Goal: Task Accomplishment & Management: Manage account settings

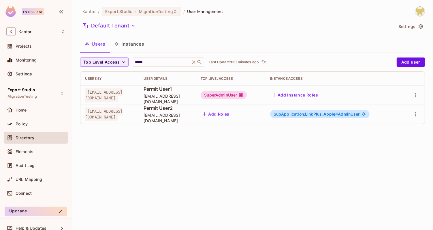
drag, startPoint x: 160, startPoint y: 121, endPoint x: 201, endPoint y: 121, distance: 41.5
click at [196, 121] on td "Permit User2 [EMAIL_ADDRESS][DOMAIN_NAME]" at bounding box center [167, 113] width 57 height 19
drag, startPoint x: 159, startPoint y: 117, endPoint x: 209, endPoint y: 118, distance: 49.3
click at [196, 118] on td "Permit User2 [EMAIL_ADDRESS][DOMAIN_NAME]" at bounding box center [167, 113] width 57 height 19
copy span "[EMAIL_ADDRESS][DOMAIN_NAME]"
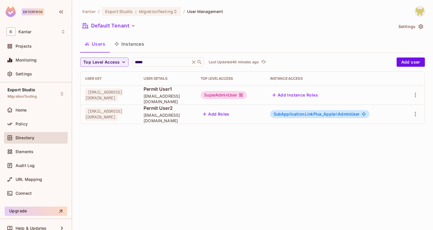
click at [166, 119] on span "[EMAIL_ADDRESS][DOMAIN_NAME]" at bounding box center [168, 117] width 48 height 11
drag, startPoint x: 160, startPoint y: 118, endPoint x: 218, endPoint y: 118, distance: 58.3
click at [218, 118] on tr "[EMAIL_ADDRESS][DOMAIN_NAME] Permit User2 [EMAIL_ADDRESS][DOMAIN_NAME] Add Role…" at bounding box center [252, 113] width 344 height 19
click at [163, 118] on span "[EMAIL_ADDRESS][DOMAIN_NAME]" at bounding box center [168, 117] width 48 height 11
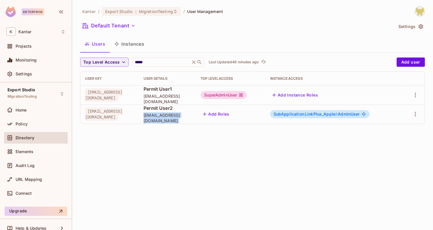
click at [163, 118] on span "[EMAIL_ADDRESS][DOMAIN_NAME]" at bounding box center [168, 117] width 48 height 11
copy tr "[EMAIL_ADDRESS][DOMAIN_NAME] Add Roles"
click at [140, 57] on div "***** ​" at bounding box center [168, 61] width 72 height 9
click at [140, 63] on input "*****" at bounding box center [161, 62] width 55 height 6
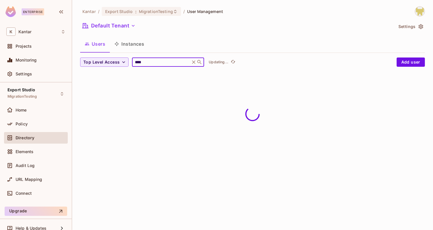
click at [179, 47] on div "Users Instances" at bounding box center [252, 44] width 345 height 14
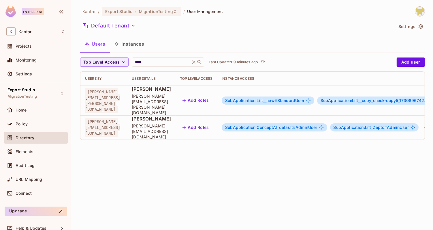
click at [211, 123] on button "Add Roles" at bounding box center [195, 127] width 31 height 9
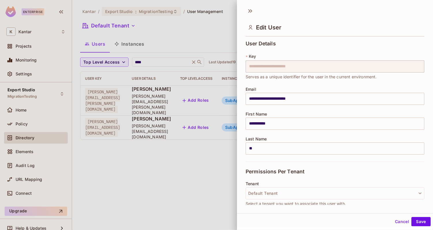
click at [269, 185] on div "Tenant Default Tenant Select a tenant you want to associate this user with." at bounding box center [335, 193] width 179 height 25
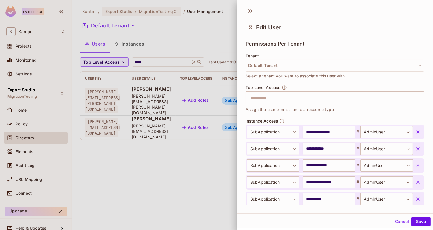
scroll to position [134, 0]
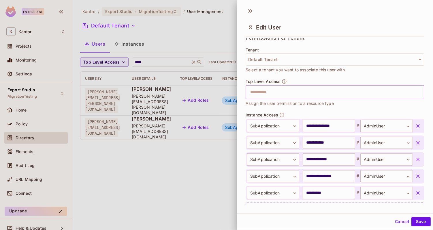
click at [275, 89] on input "text" at bounding box center [330, 92] width 166 height 12
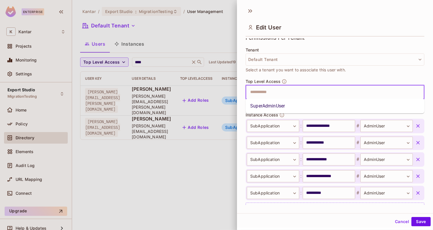
click at [271, 108] on li "SuperAdminUser" at bounding box center [335, 106] width 179 height 10
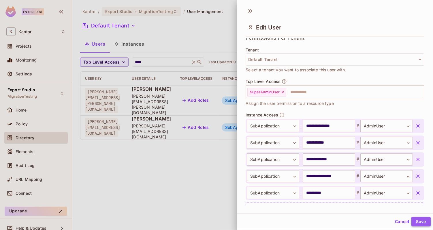
click at [413, 220] on button "Save" at bounding box center [421, 221] width 19 height 9
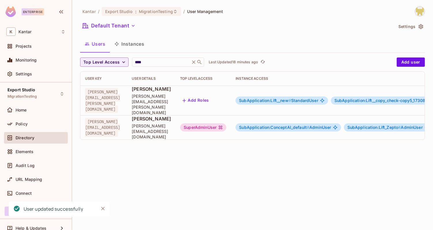
click at [226, 123] on div "SuperAdminUser" at bounding box center [203, 127] width 46 height 8
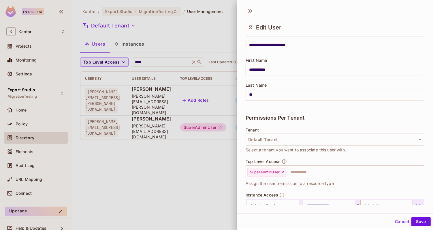
scroll to position [70, 0]
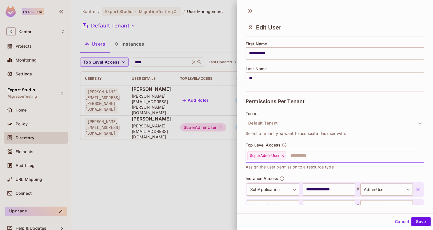
click at [283, 154] on icon at bounding box center [283, 155] width 4 height 4
click at [416, 219] on button "Save" at bounding box center [421, 221] width 19 height 9
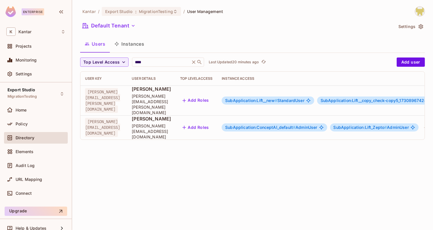
click at [211, 123] on button "Add Roles" at bounding box center [195, 127] width 31 height 9
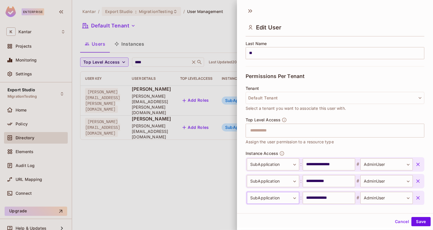
scroll to position [89, 0]
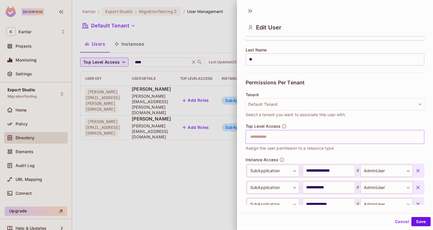
click at [265, 139] on input "text" at bounding box center [330, 137] width 166 height 12
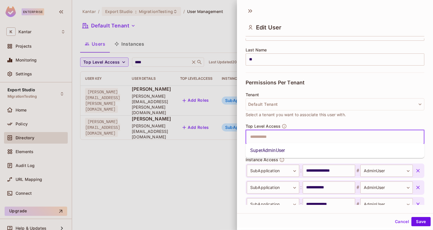
click at [267, 149] on li "SuperAdminUser" at bounding box center [335, 150] width 179 height 10
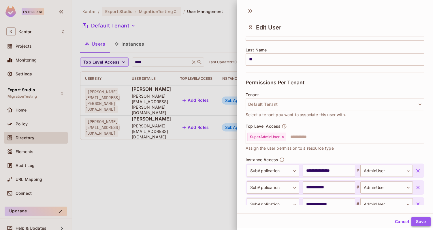
click at [417, 224] on button "Save" at bounding box center [421, 221] width 19 height 9
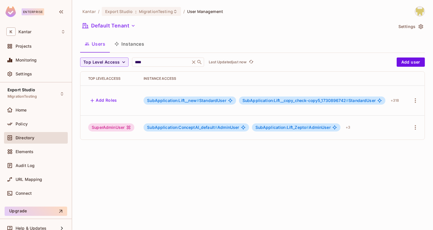
scroll to position [0, 136]
click at [221, 98] on span "SubApplication:Lift__new # StandardUser" at bounding box center [186, 100] width 79 height 5
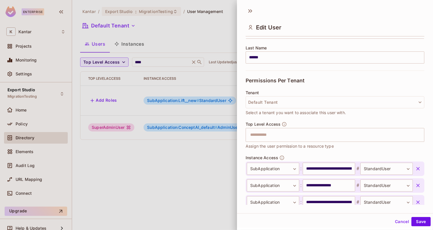
scroll to position [0, 0]
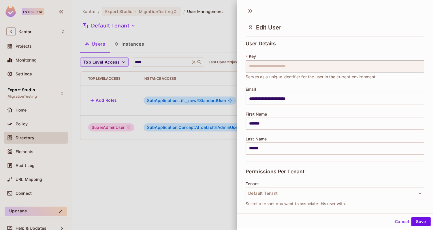
click at [244, 9] on div "Edit User" at bounding box center [335, 22] width 196 height 32
click at [245, 9] on div "Edit User" at bounding box center [335, 22] width 196 height 32
click at [247, 9] on icon at bounding box center [250, 10] width 9 height 9
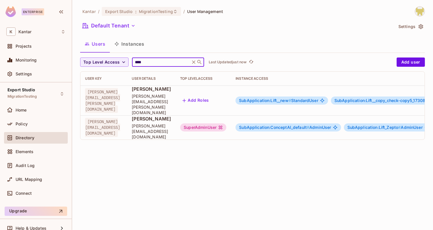
click at [143, 63] on input "****" at bounding box center [161, 62] width 55 height 6
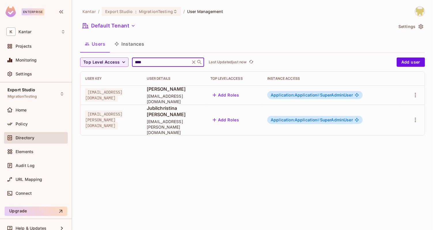
type input "****"
click at [226, 39] on div "Users Instances" at bounding box center [252, 44] width 345 height 14
